Goal: Contribute content

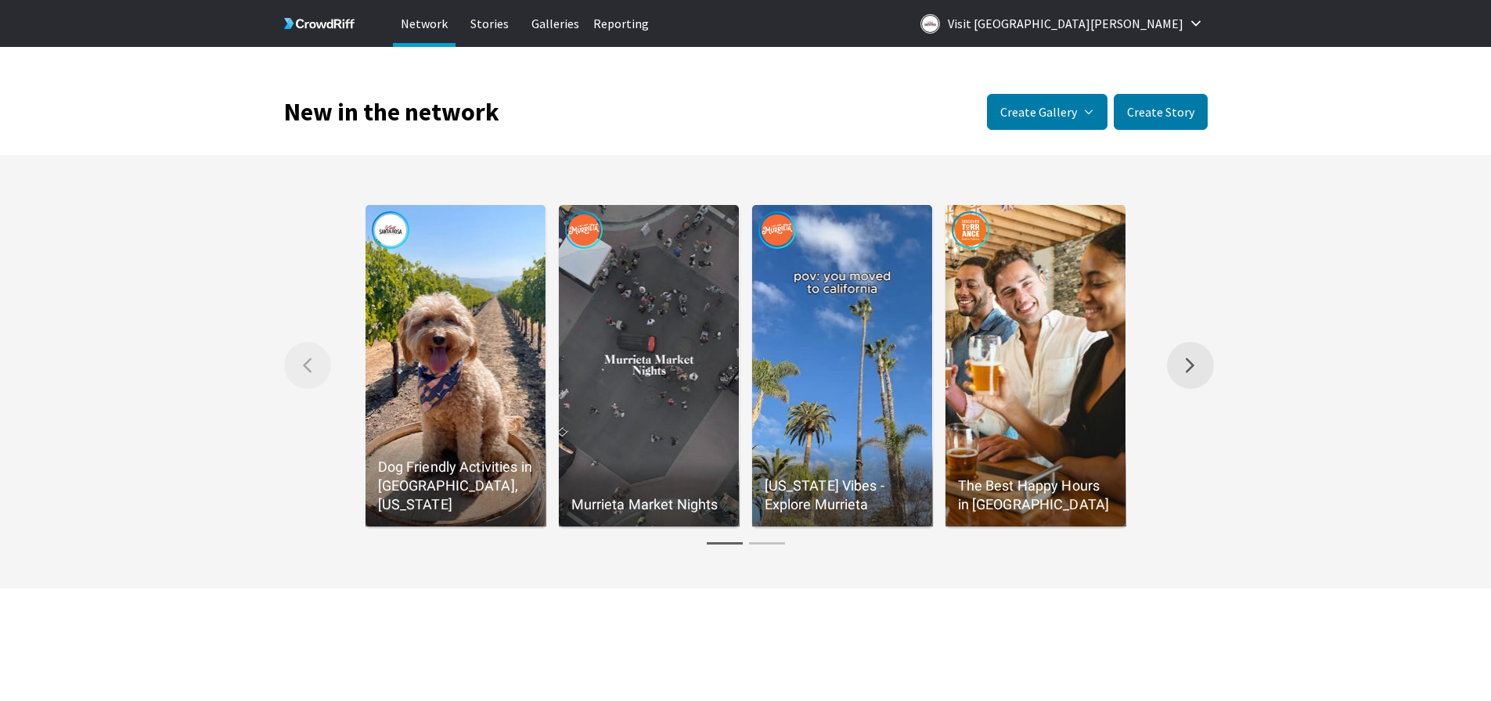
click at [1195, 355] on button "Right arrow Scroll the gallery to the right." at bounding box center [1190, 365] width 47 height 47
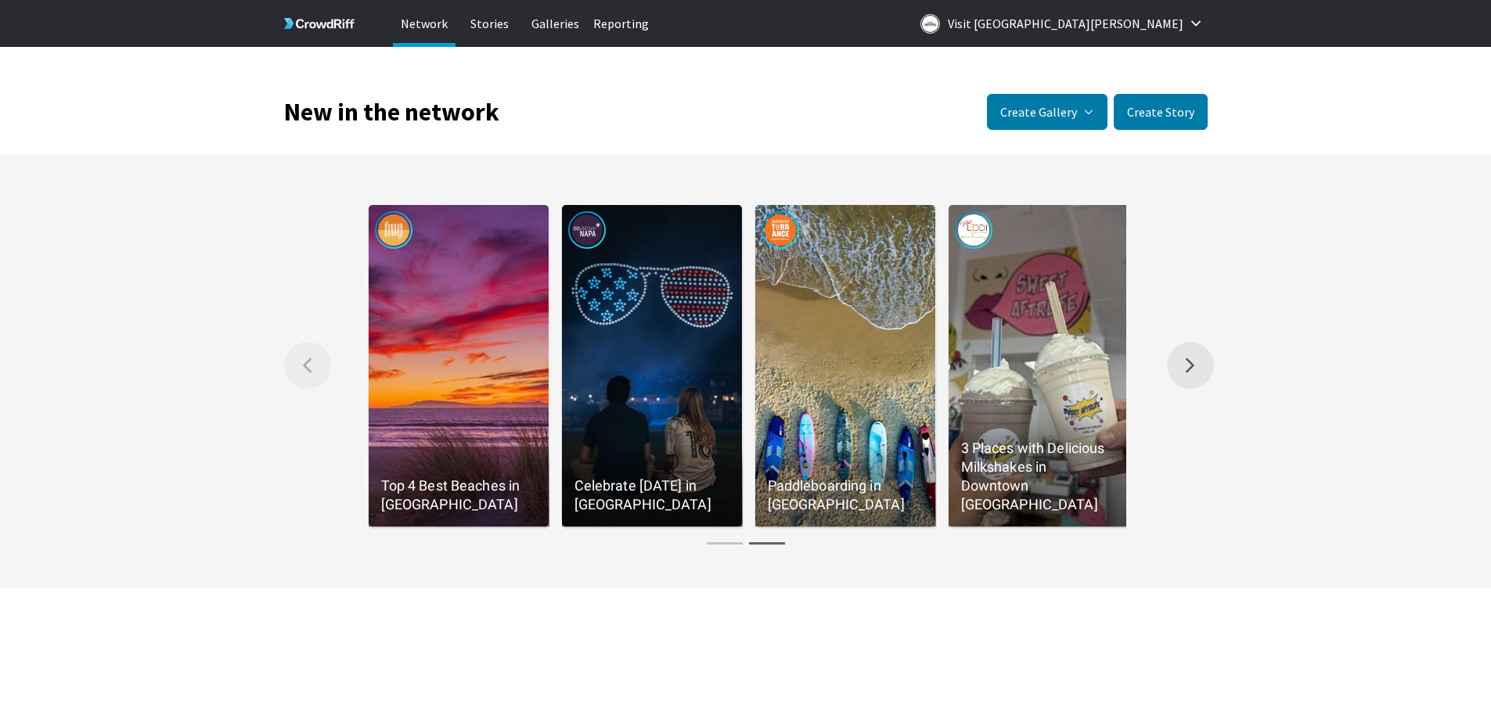
scroll to position [0, 773]
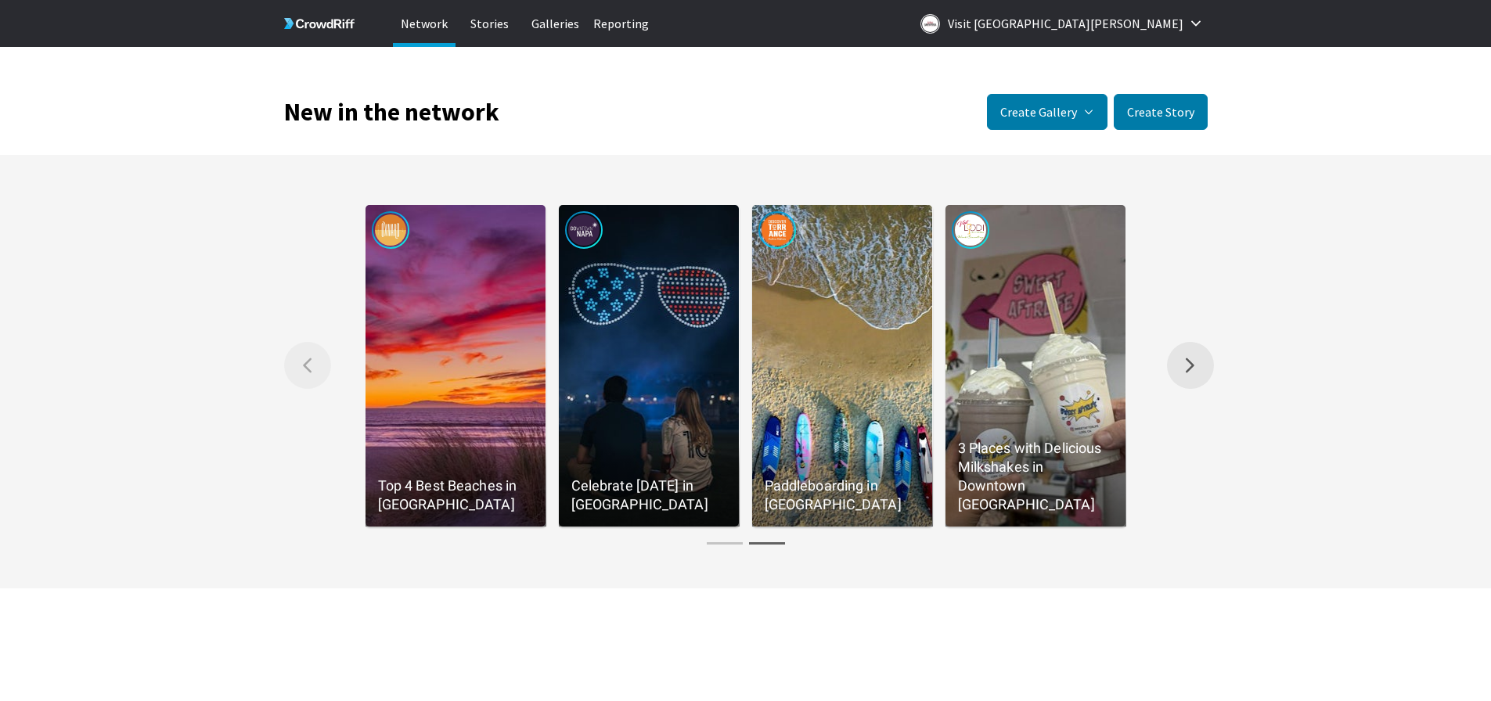
click at [1197, 363] on button "Right arrow Scroll the gallery to the right." at bounding box center [1190, 365] width 47 height 47
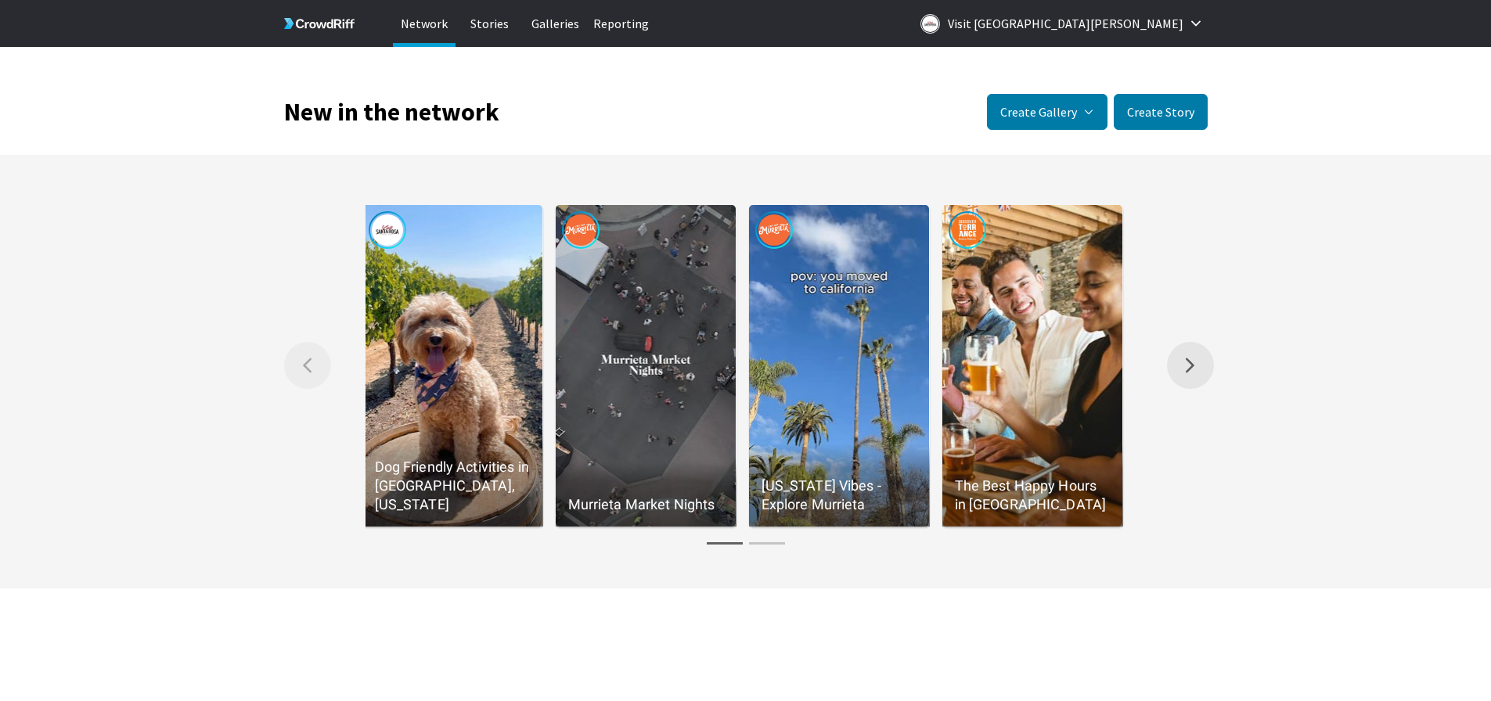
scroll to position [0, 0]
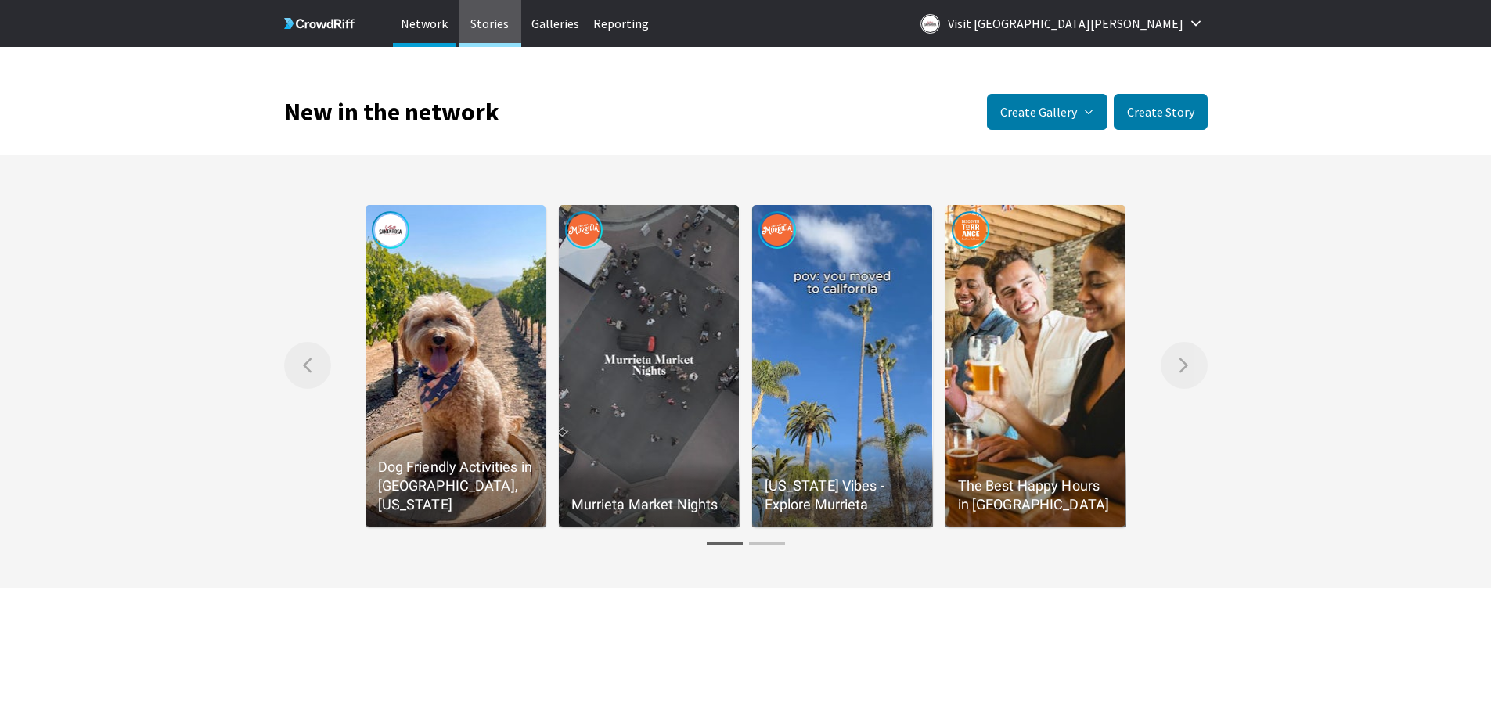
click at [505, 29] on p "Stories" at bounding box center [490, 23] width 63 height 47
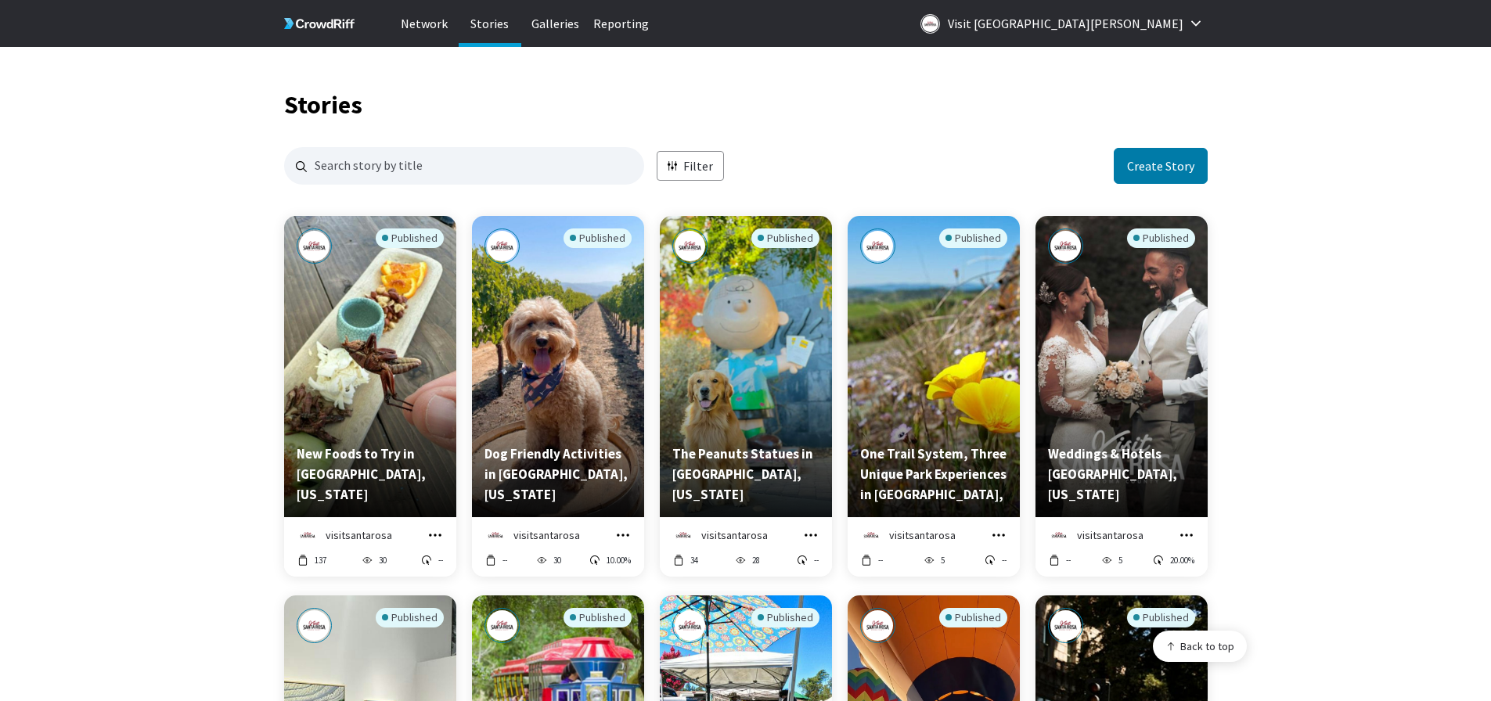
scroll to position [1507, 912]
click at [352, 385] on div "Published" at bounding box center [370, 329] width 147 height 201
click at [953, 402] on div "Published" at bounding box center [933, 329] width 147 height 201
click at [1000, 531] on icon "grid" at bounding box center [999, 536] width 16 height 16
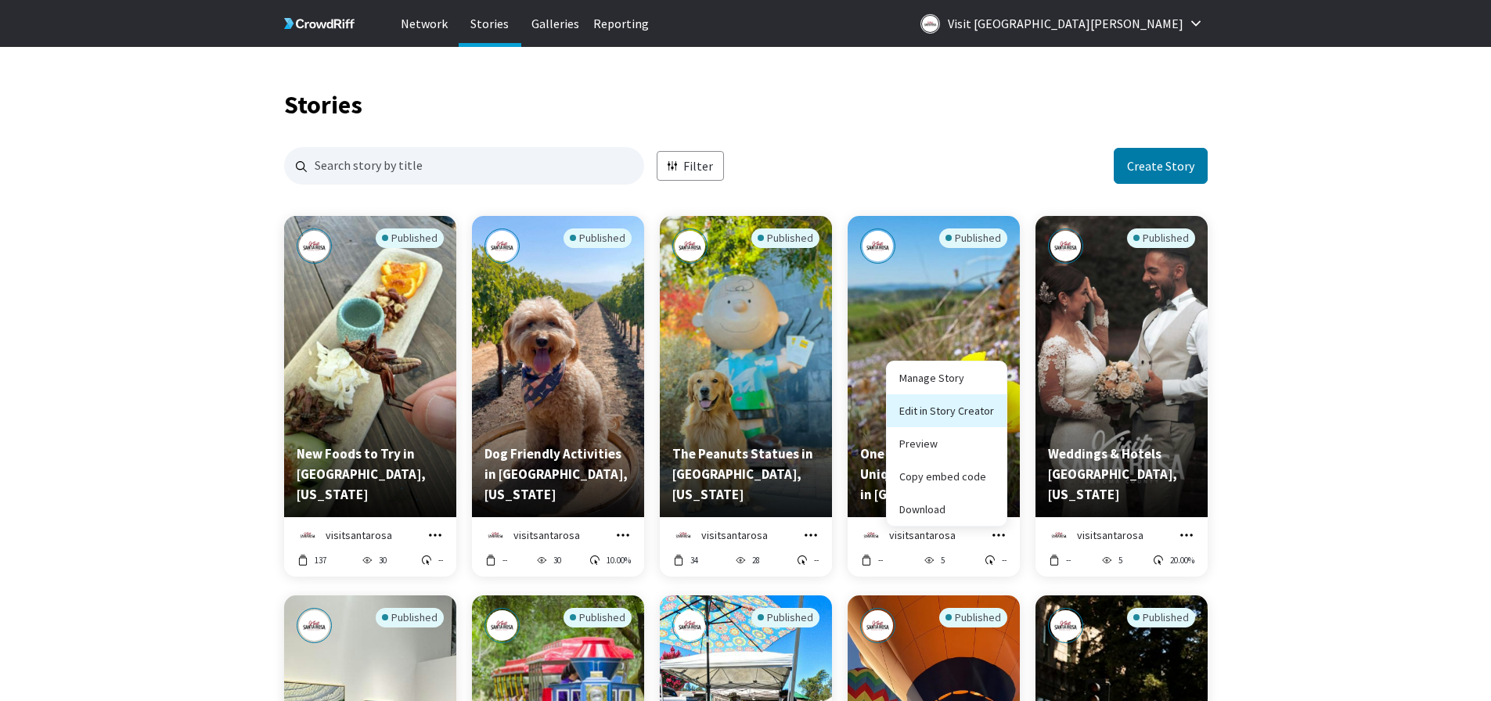
click at [972, 404] on link "Edit in Story Creator" at bounding box center [947, 411] width 120 height 33
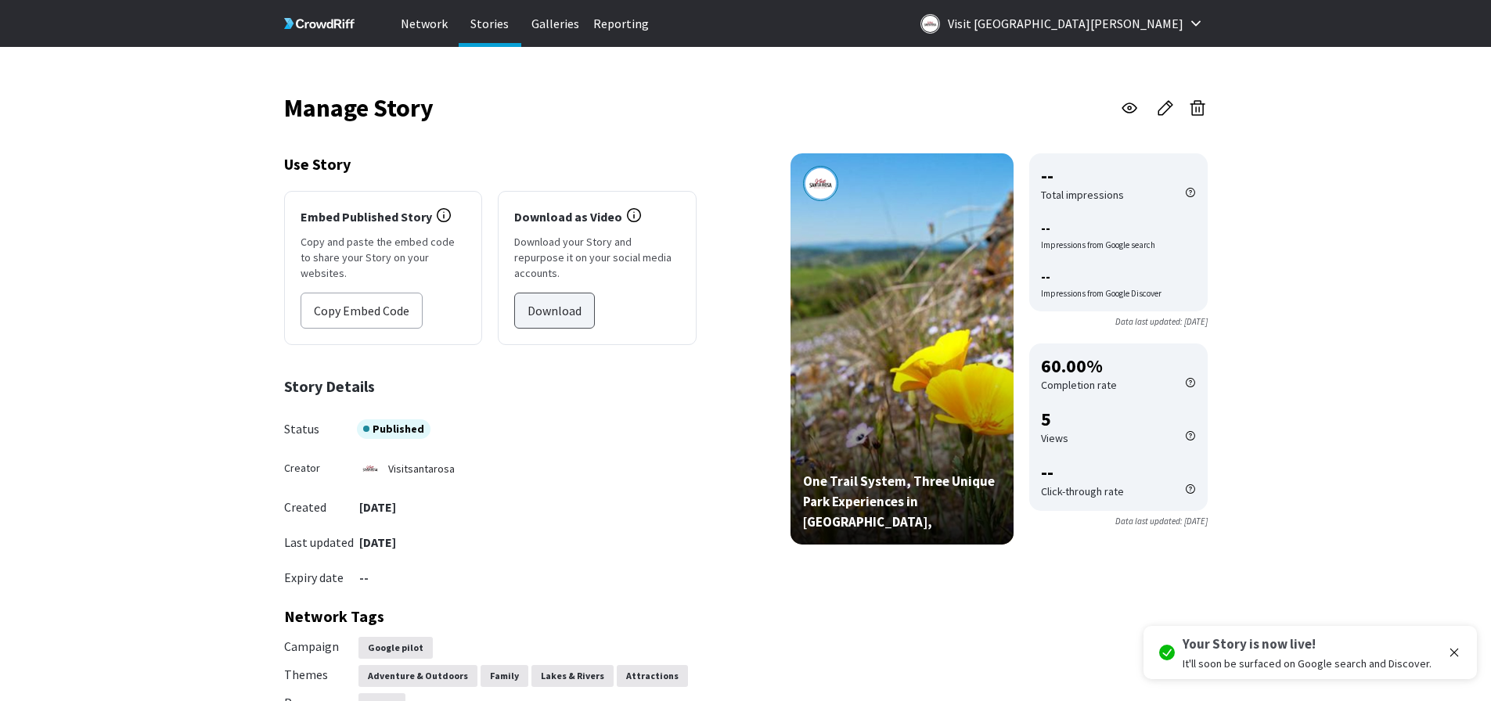
click at [569, 301] on button "Download" at bounding box center [554, 311] width 81 height 36
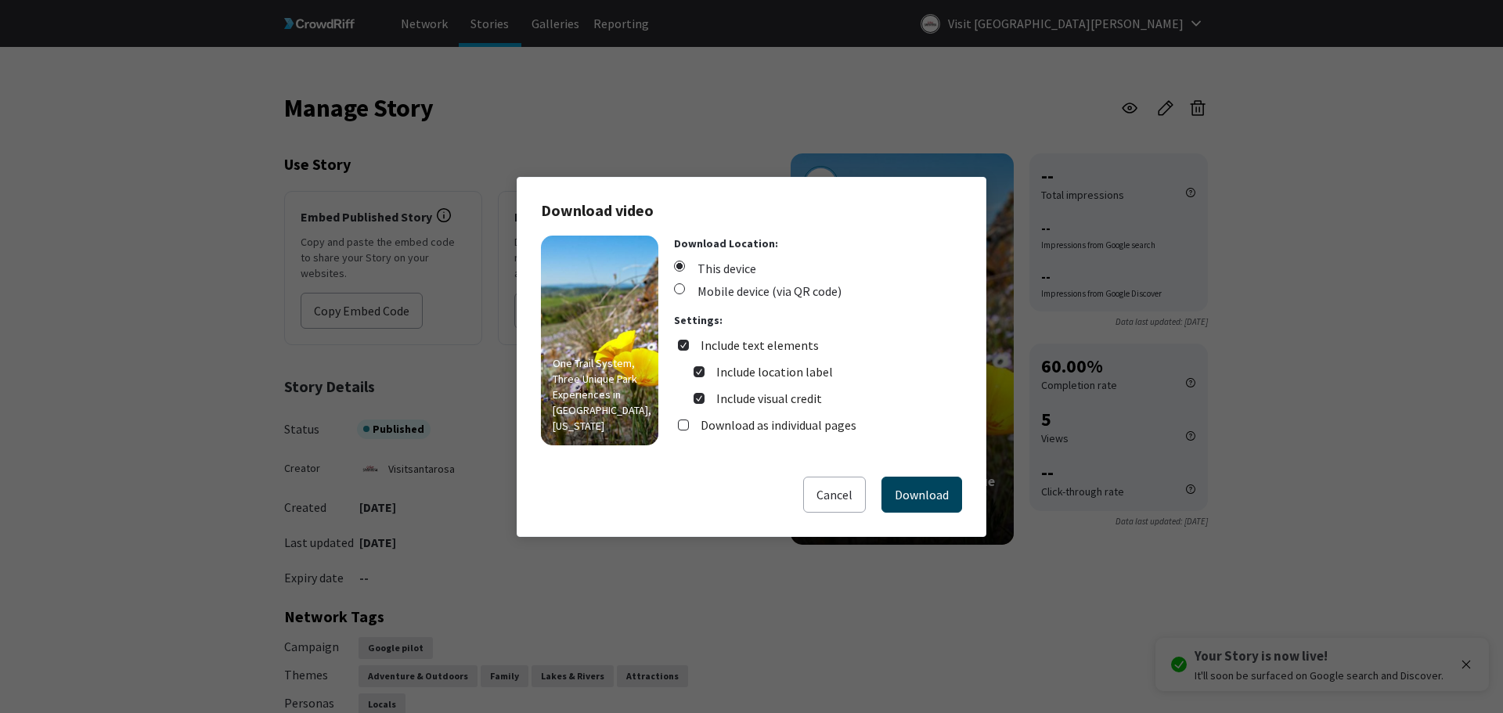
click at [922, 490] on button "Download" at bounding box center [922, 495] width 81 height 36
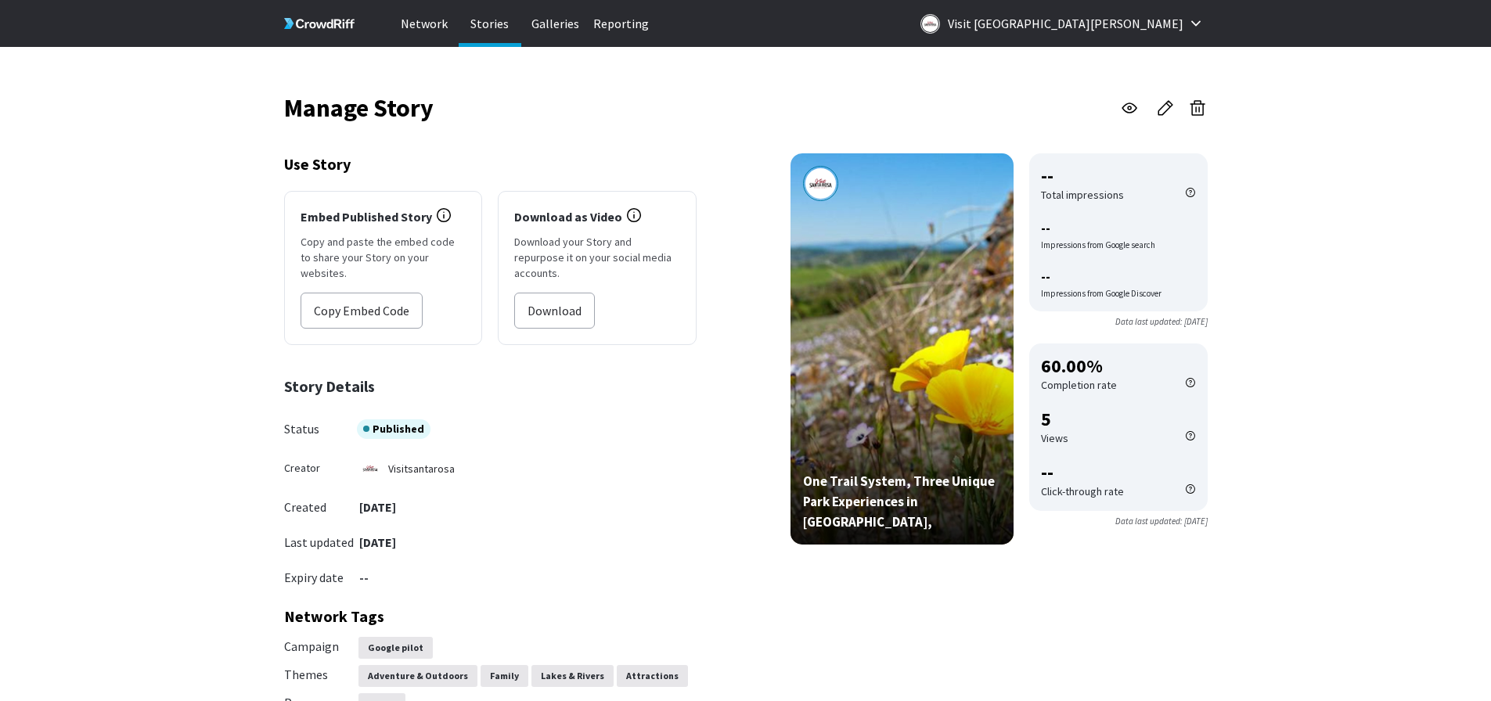
drag, startPoint x: 667, startPoint y: 478, endPoint x: 668, endPoint y: 438, distance: 39.9
click at [669, 481] on div "Status Published Creator visitsantarosa Created July 15, 2025 Last updated Augu…" at bounding box center [490, 504] width 413 height 168
click at [1173, 105] on icon at bounding box center [1166, 108] width 14 height 14
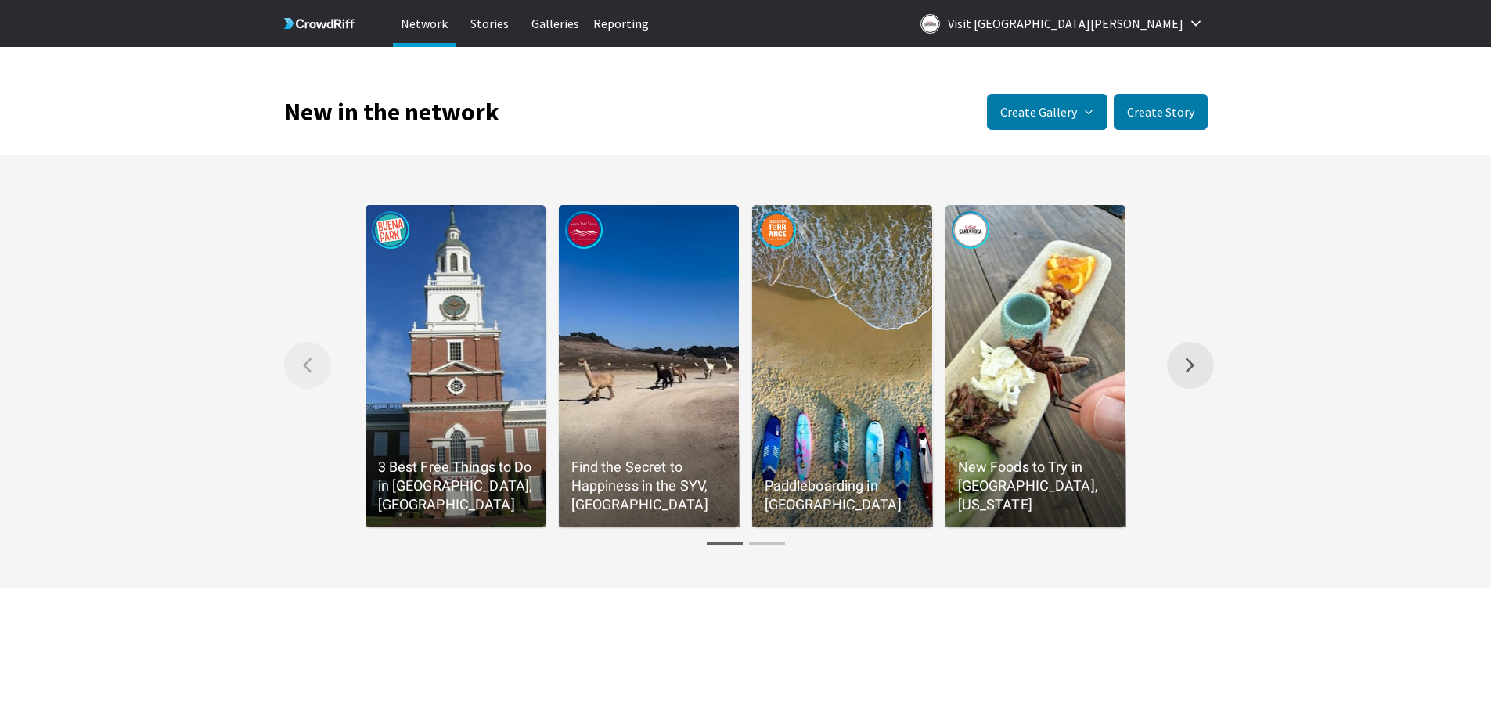
click at [1186, 364] on icon "Right arrow Scroll the gallery to the right." at bounding box center [1190, 366] width 9 height 16
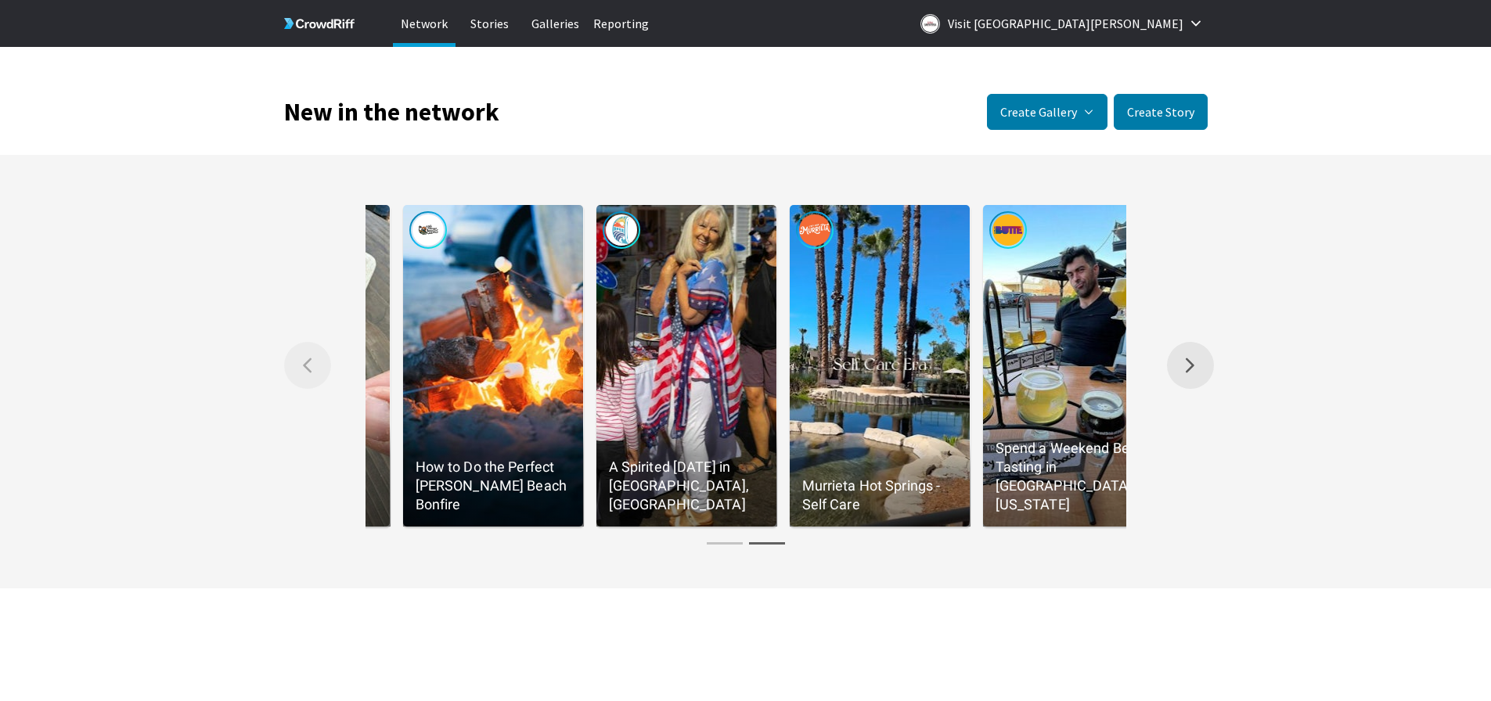
scroll to position [0, 773]
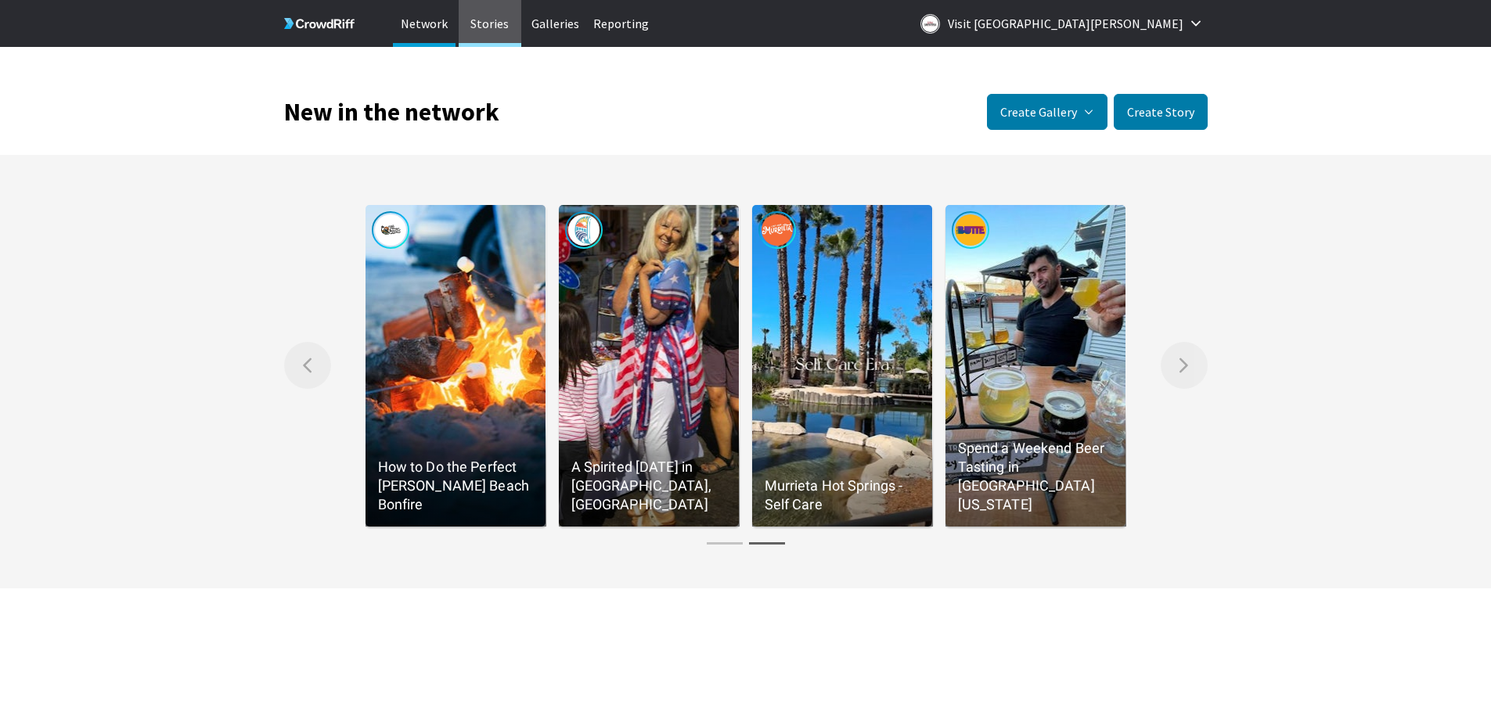
click at [495, 22] on p "Stories" at bounding box center [490, 23] width 63 height 47
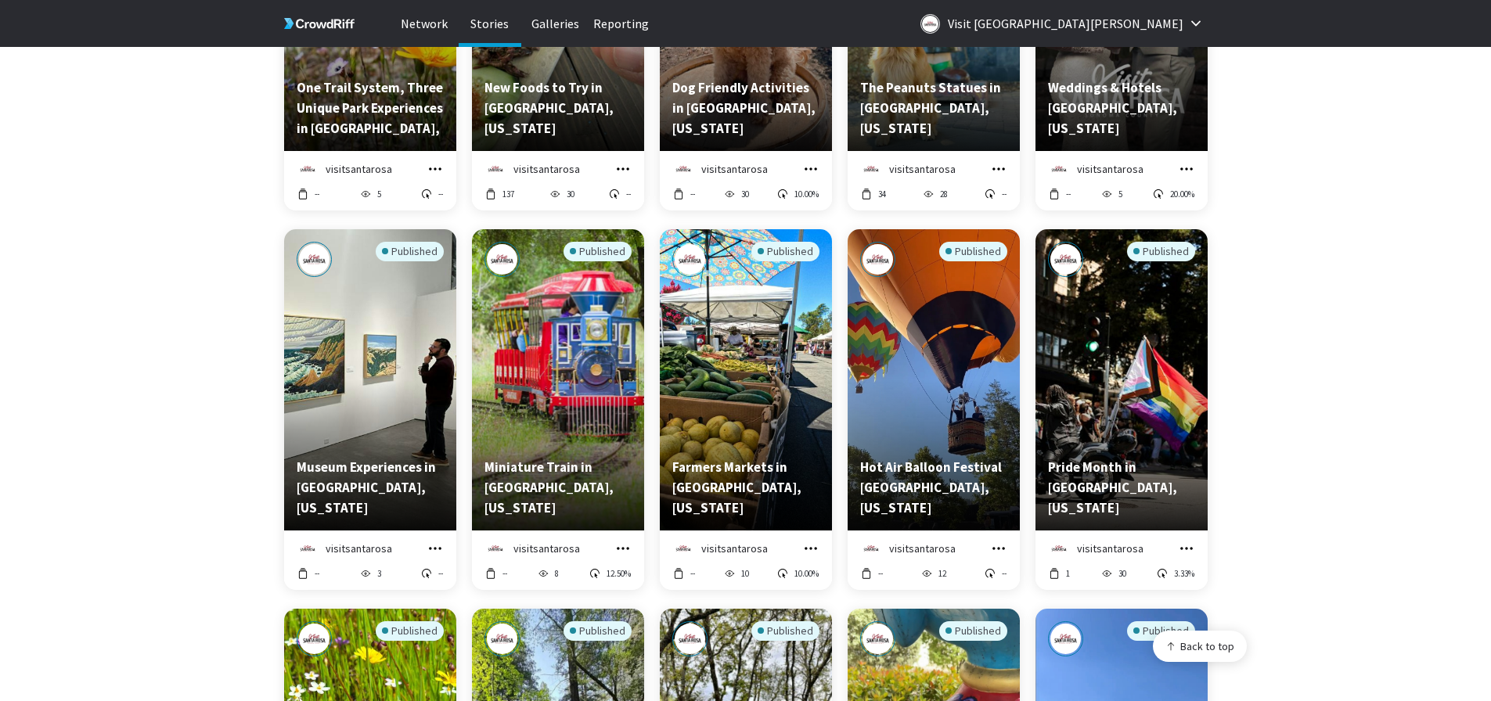
scroll to position [391, 0]
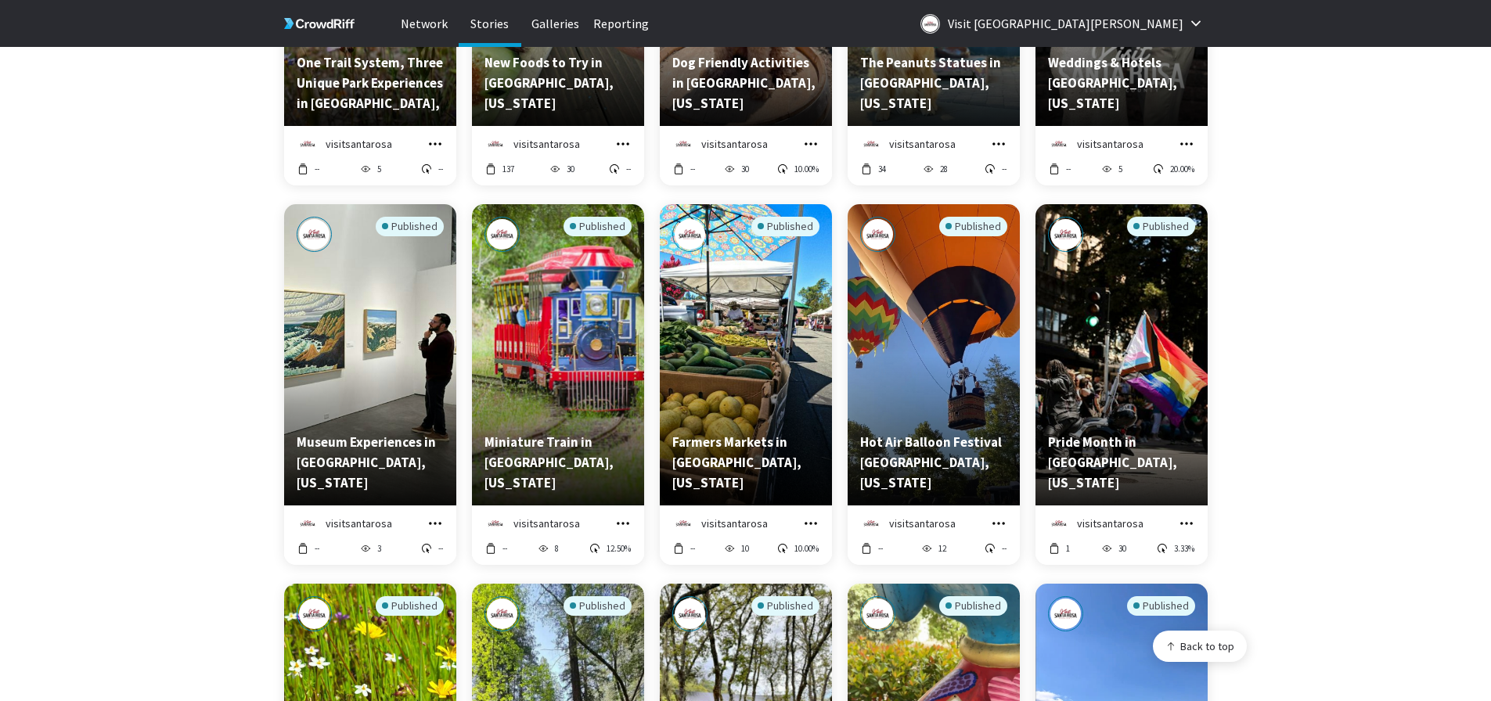
click at [305, 299] on div "Published" at bounding box center [370, 317] width 147 height 201
click at [435, 525] on icon "grid" at bounding box center [435, 524] width 16 height 16
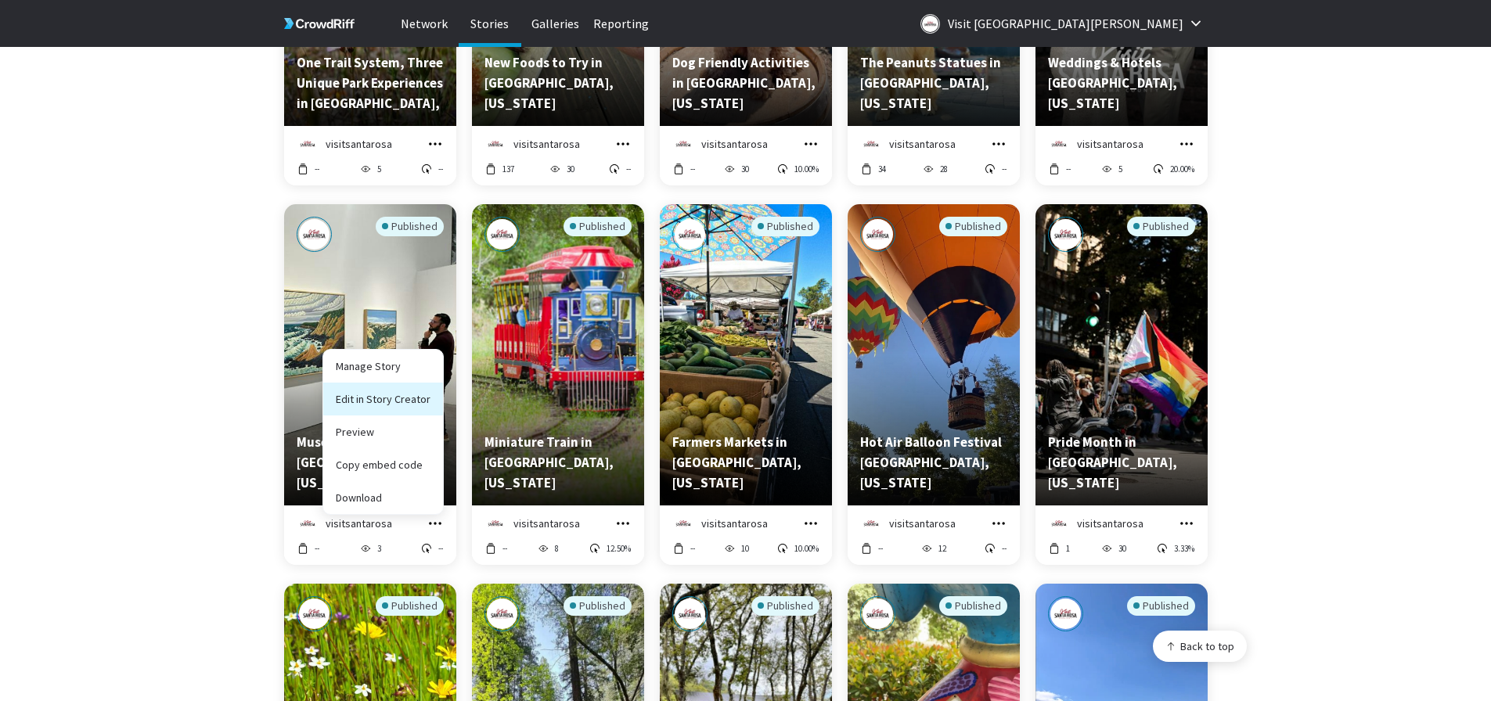
click at [393, 394] on link "Edit in Story Creator" at bounding box center [383, 399] width 120 height 33
